Goal: Task Accomplishment & Management: Complete application form

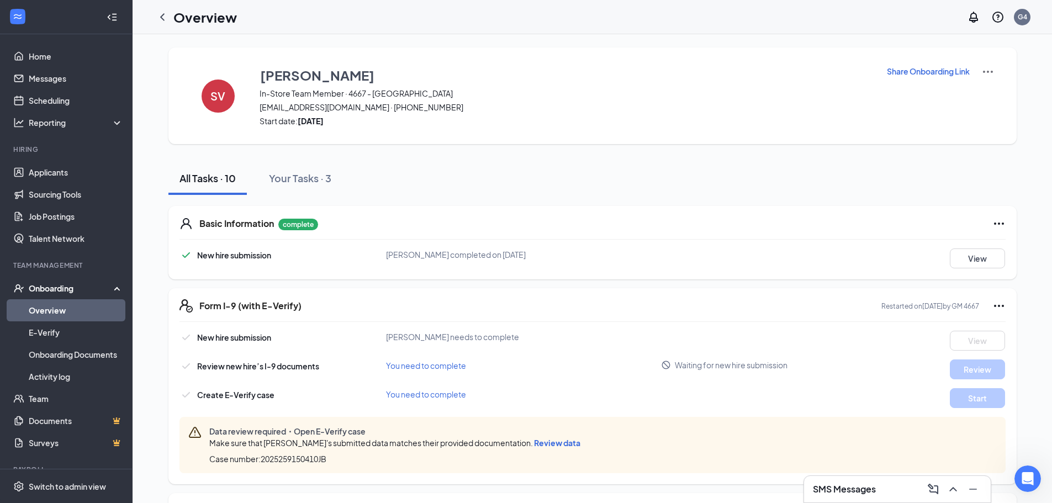
scroll to position [689, 0]
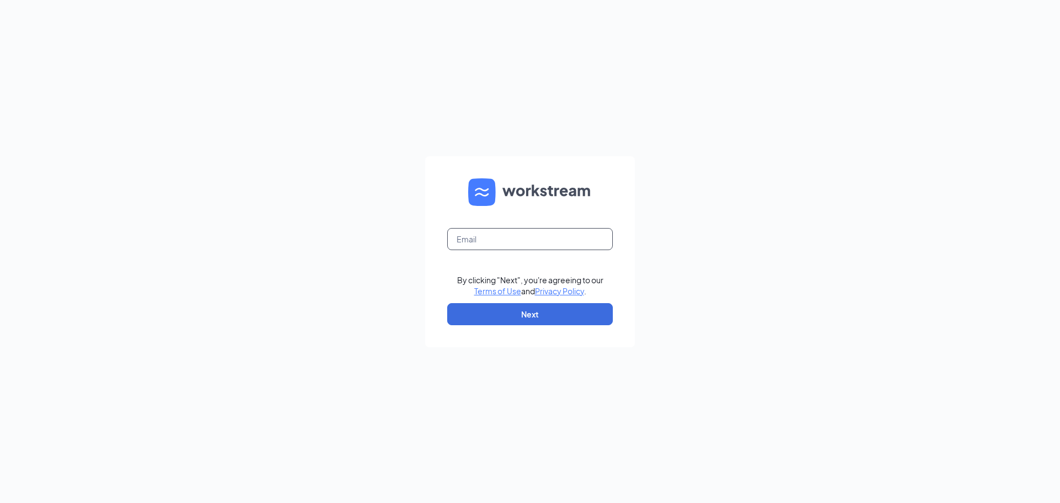
click at [465, 247] on input "text" at bounding box center [530, 239] width 166 height 22
